Goal: Entertainment & Leisure: Consume media (video, audio)

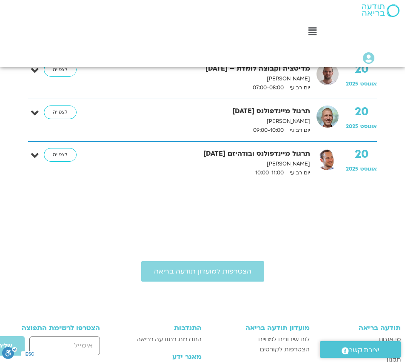
scroll to position [764, 0]
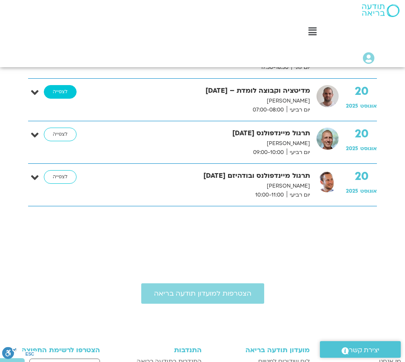
click at [62, 95] on link "לצפייה" at bounding box center [60, 92] width 33 height 14
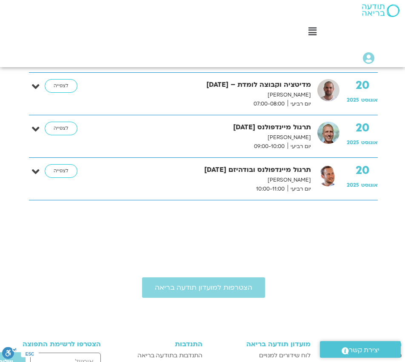
scroll to position [764, 0]
